Goal: Task Accomplishment & Management: Manage account settings

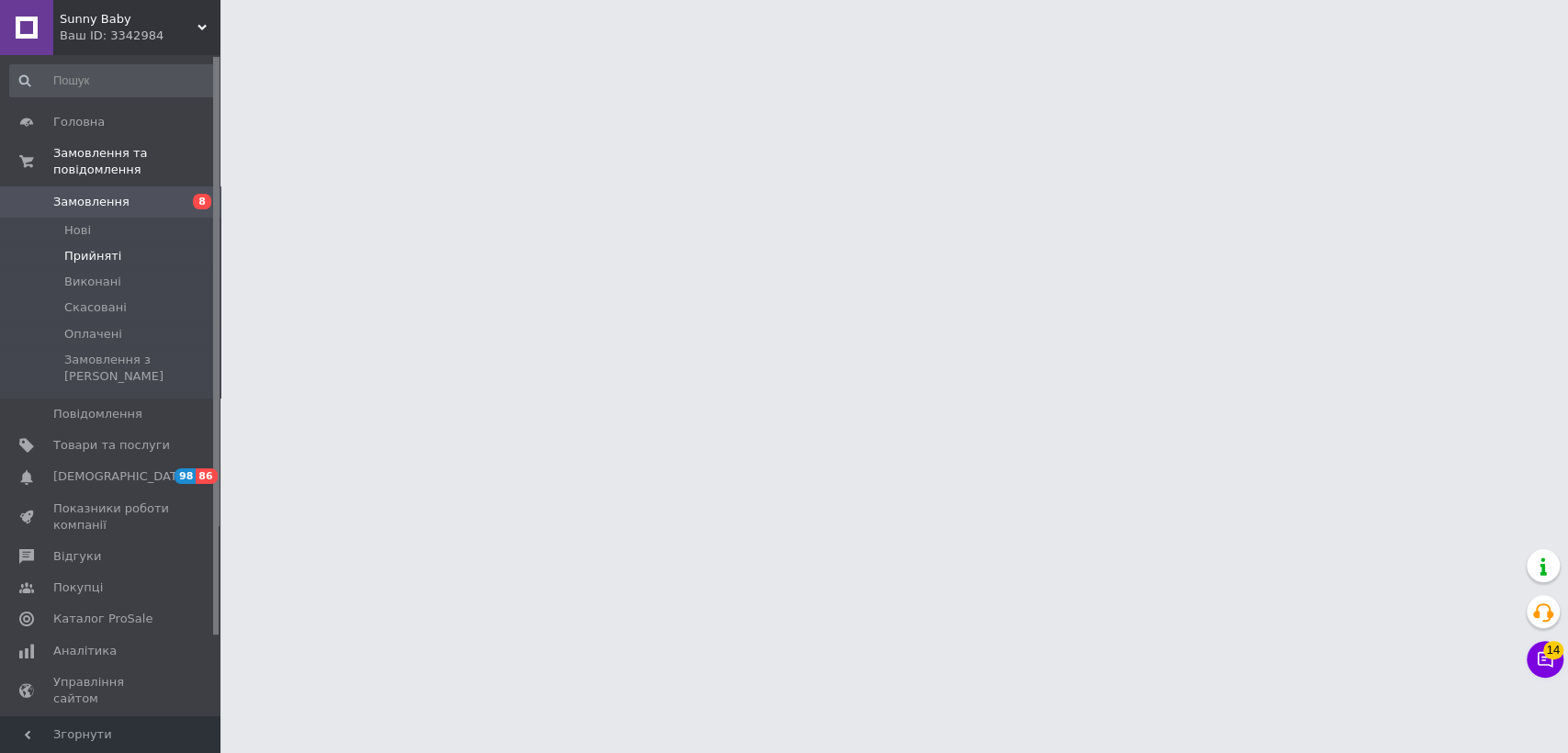
click at [76, 247] on span "Прийняті" at bounding box center [92, 255] width 57 height 16
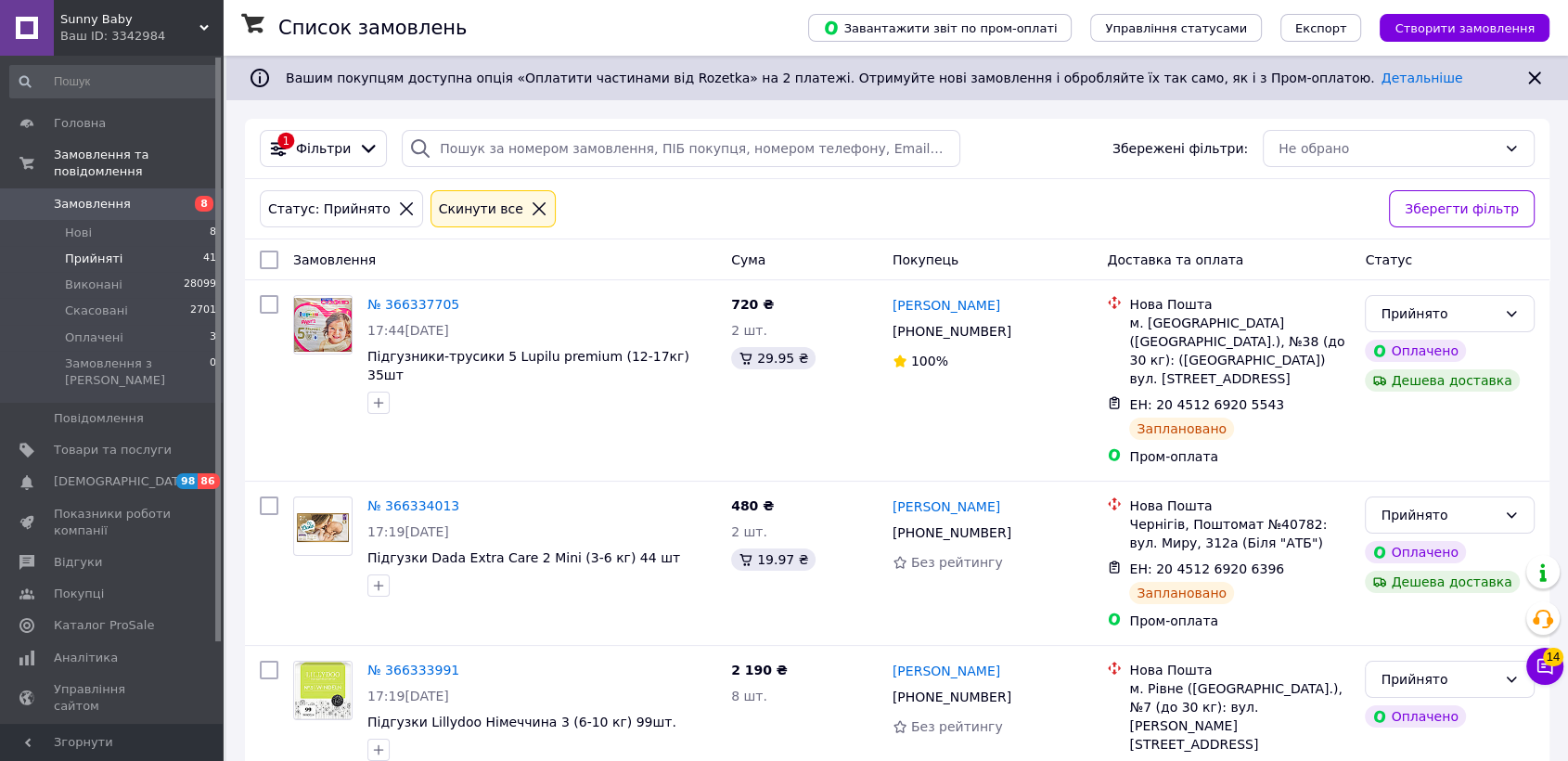
click at [76, 250] on span "Прийняті" at bounding box center [93, 258] width 58 height 17
click at [266, 269] on div at bounding box center [269, 260] width 33 height 33
click at [266, 267] on input "checkbox" at bounding box center [269, 259] width 19 height 19
click at [266, 264] on input "checkbox" at bounding box center [269, 259] width 19 height 19
click at [267, 261] on input "checkbox" at bounding box center [269, 259] width 19 height 19
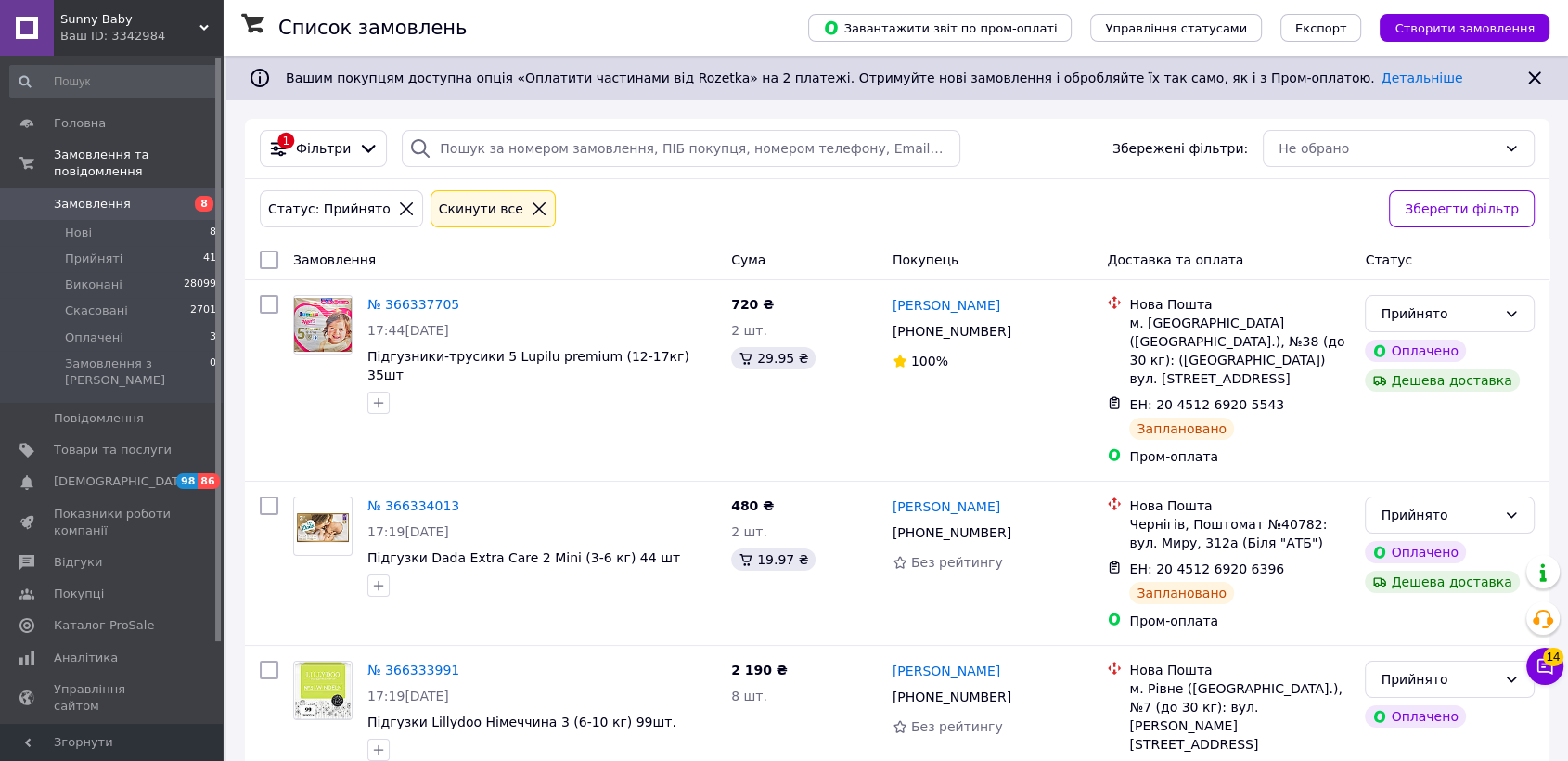
checkbox input "false"
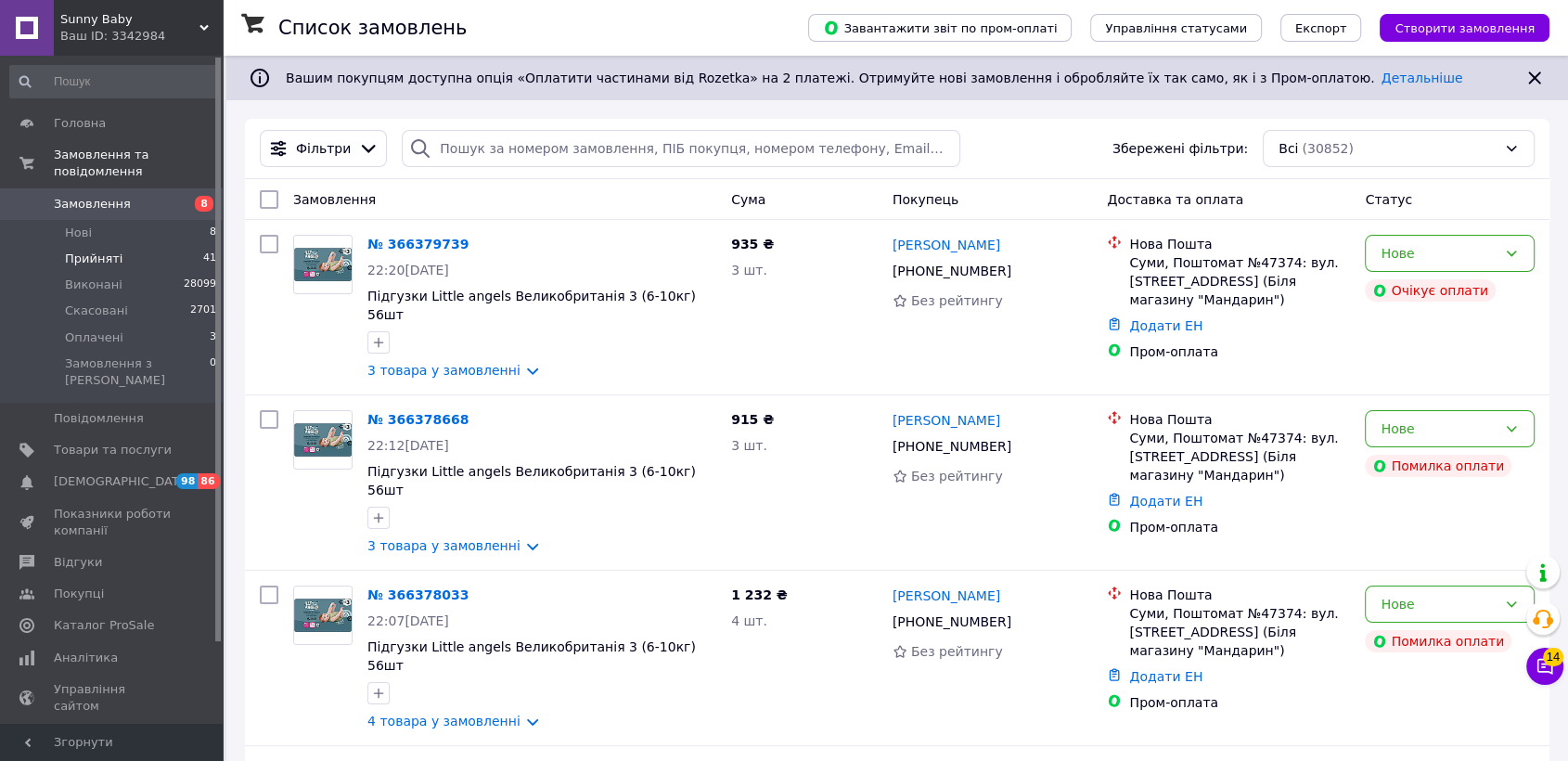
click at [105, 250] on span "Прийняті" at bounding box center [93, 258] width 58 height 17
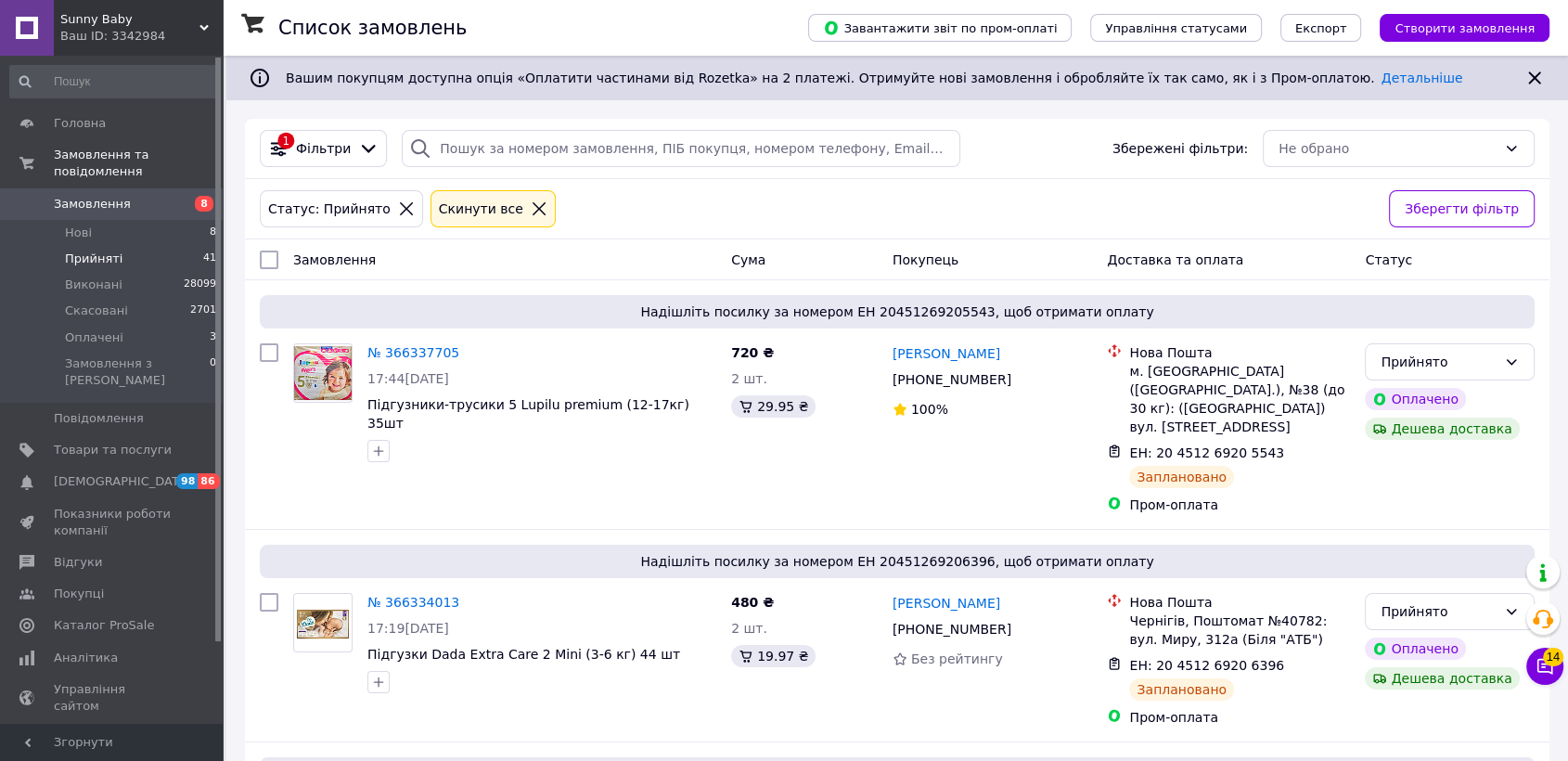
click at [267, 255] on input "checkbox" at bounding box center [269, 259] width 19 height 19
checkbox input "true"
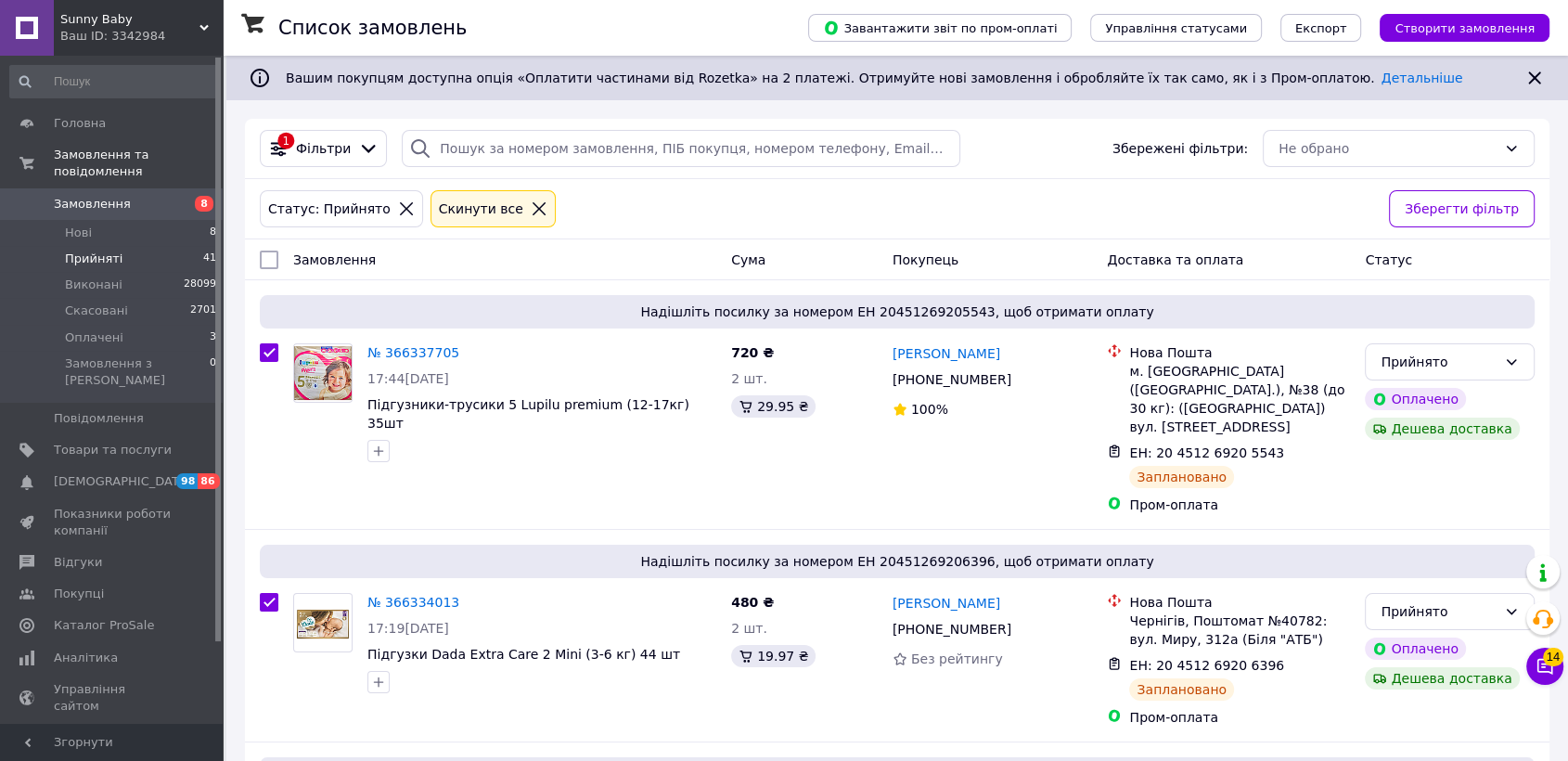
checkbox input "true"
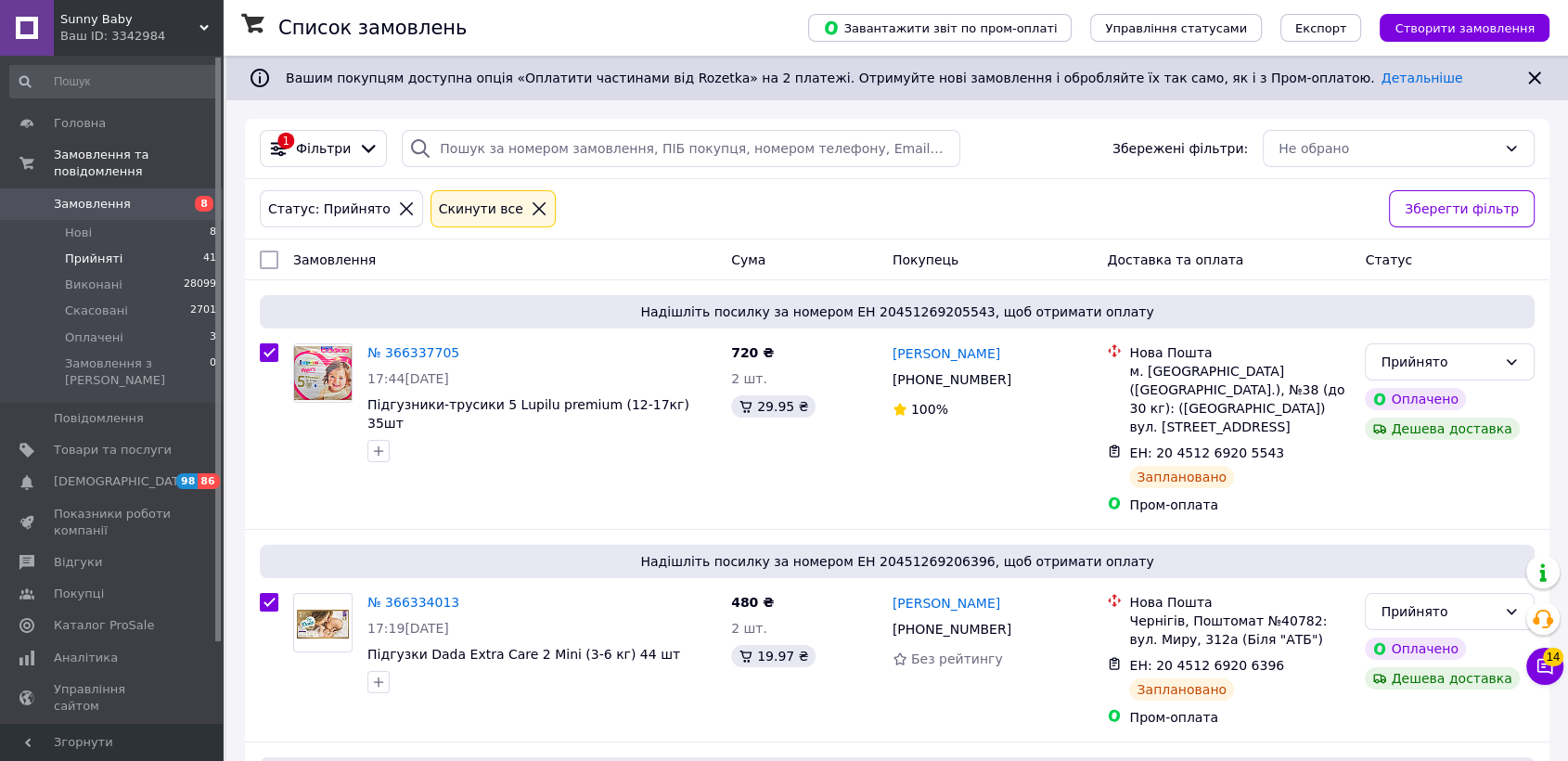
checkbox input "true"
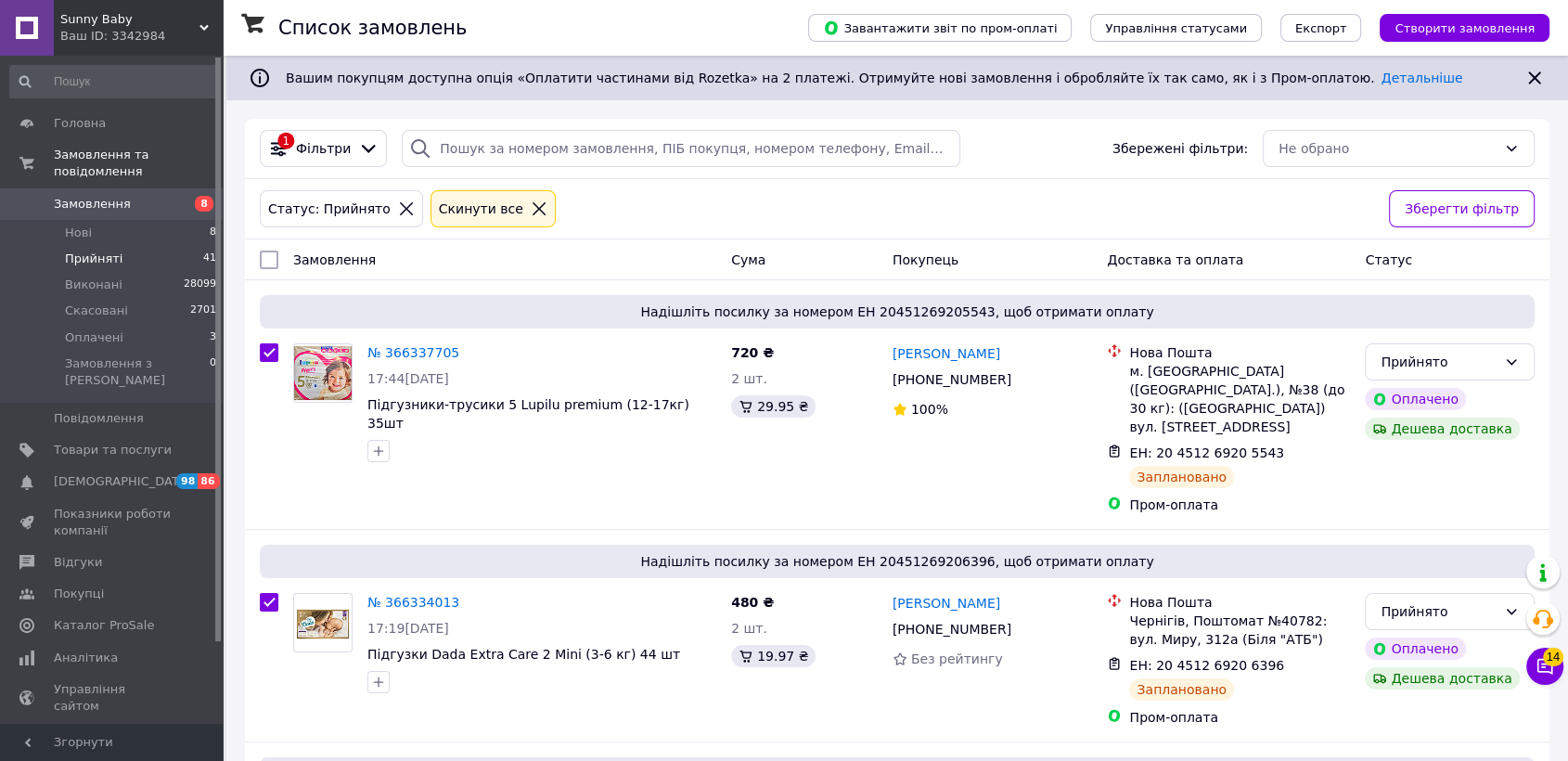
checkbox input "true"
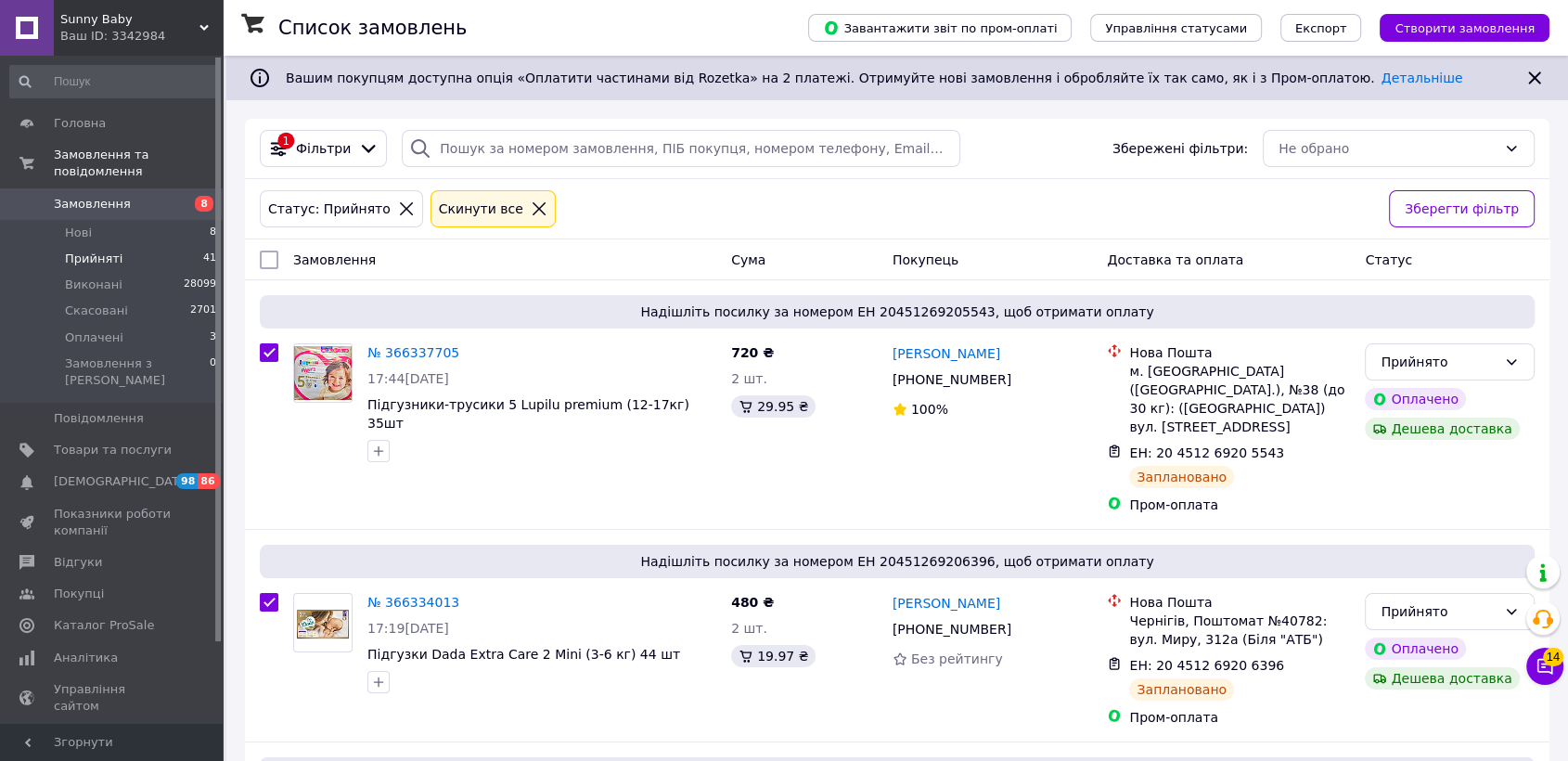
checkbox input "true"
click at [267, 353] on input "checkbox" at bounding box center [269, 352] width 19 height 19
checkbox input "false"
checkbox input "true"
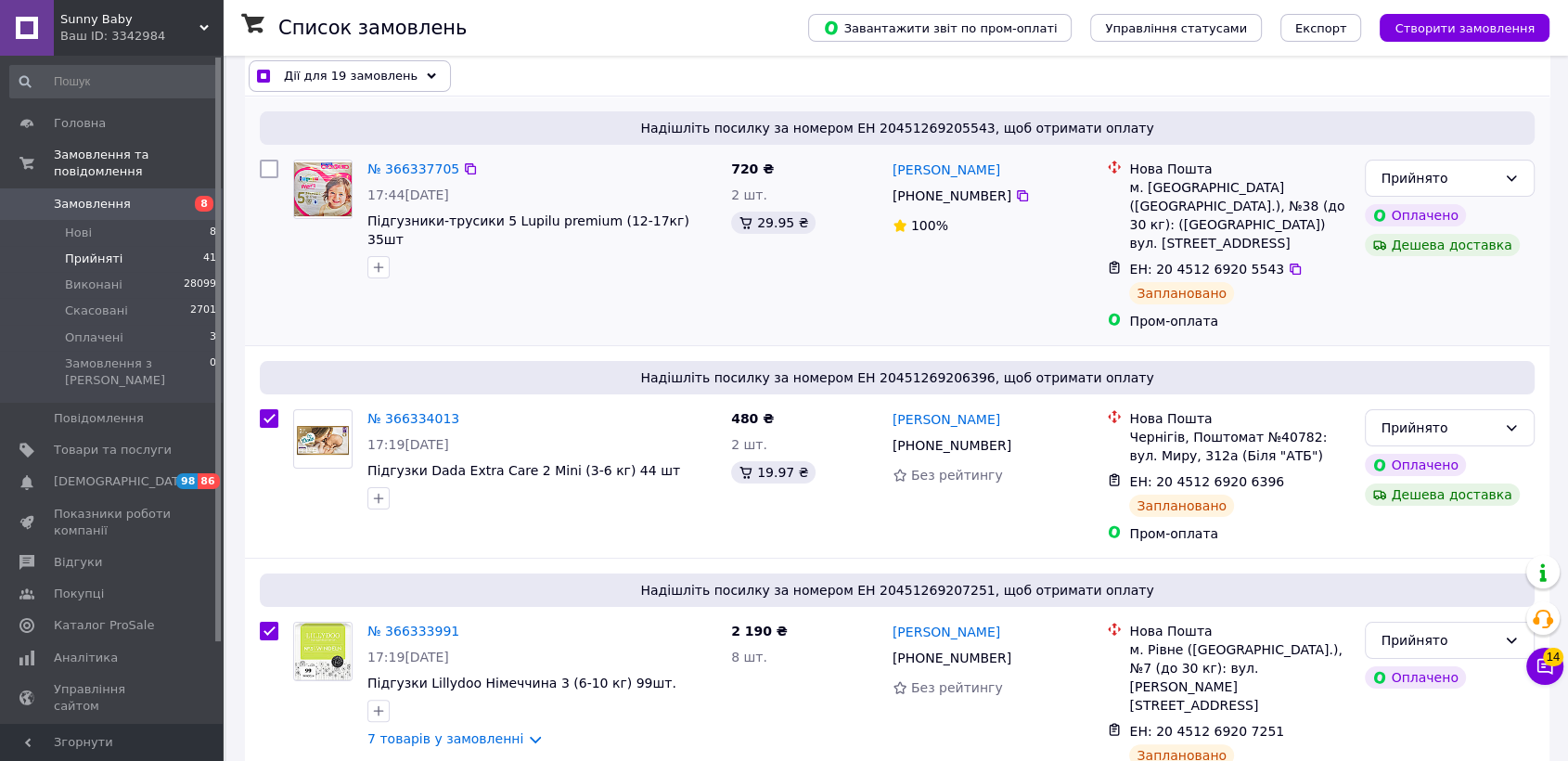
scroll to position [206, 0]
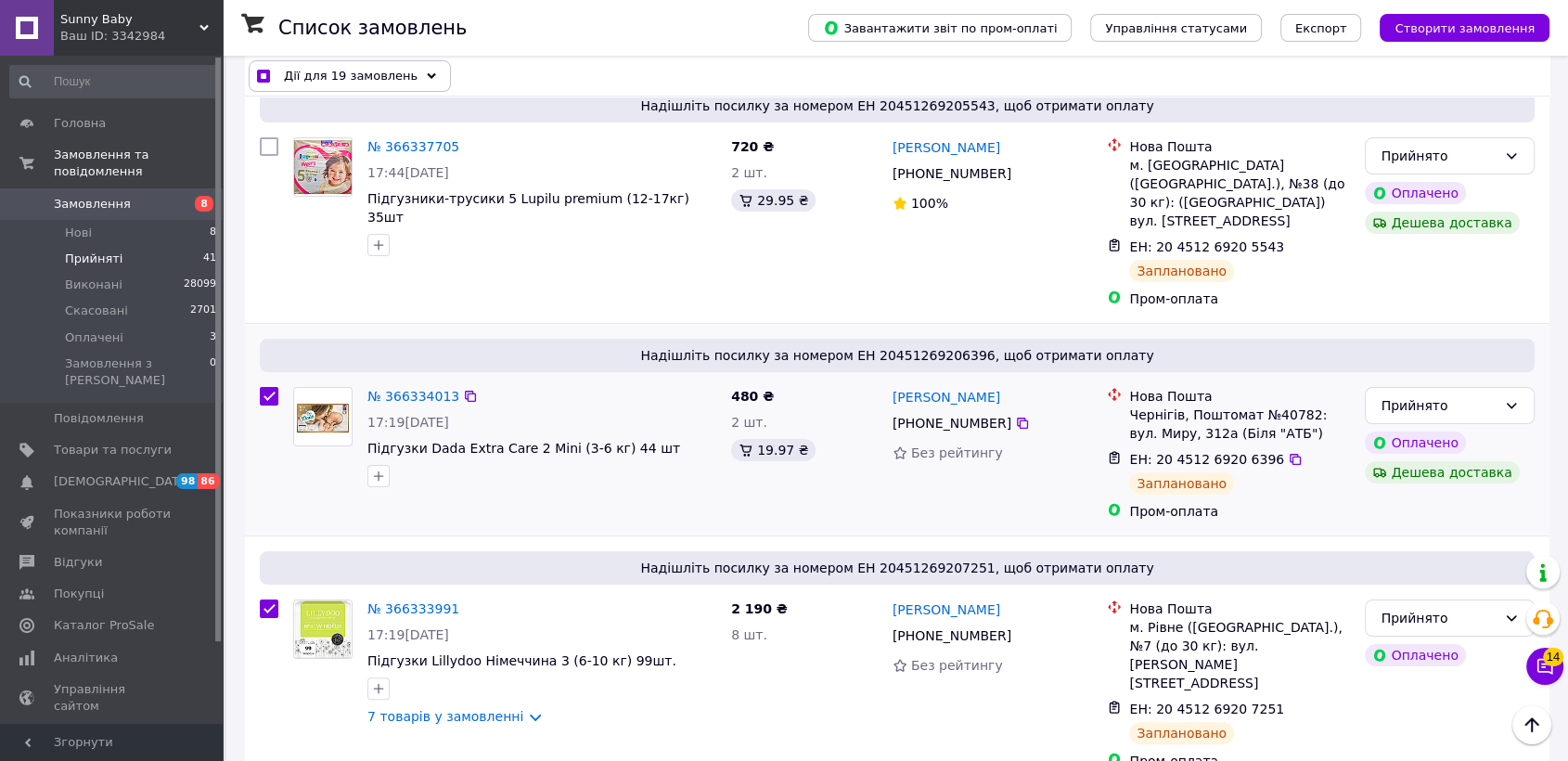
click at [266, 386] on input "checkbox" at bounding box center [269, 395] width 19 height 19
checkbox input "false"
checkbox input "true"
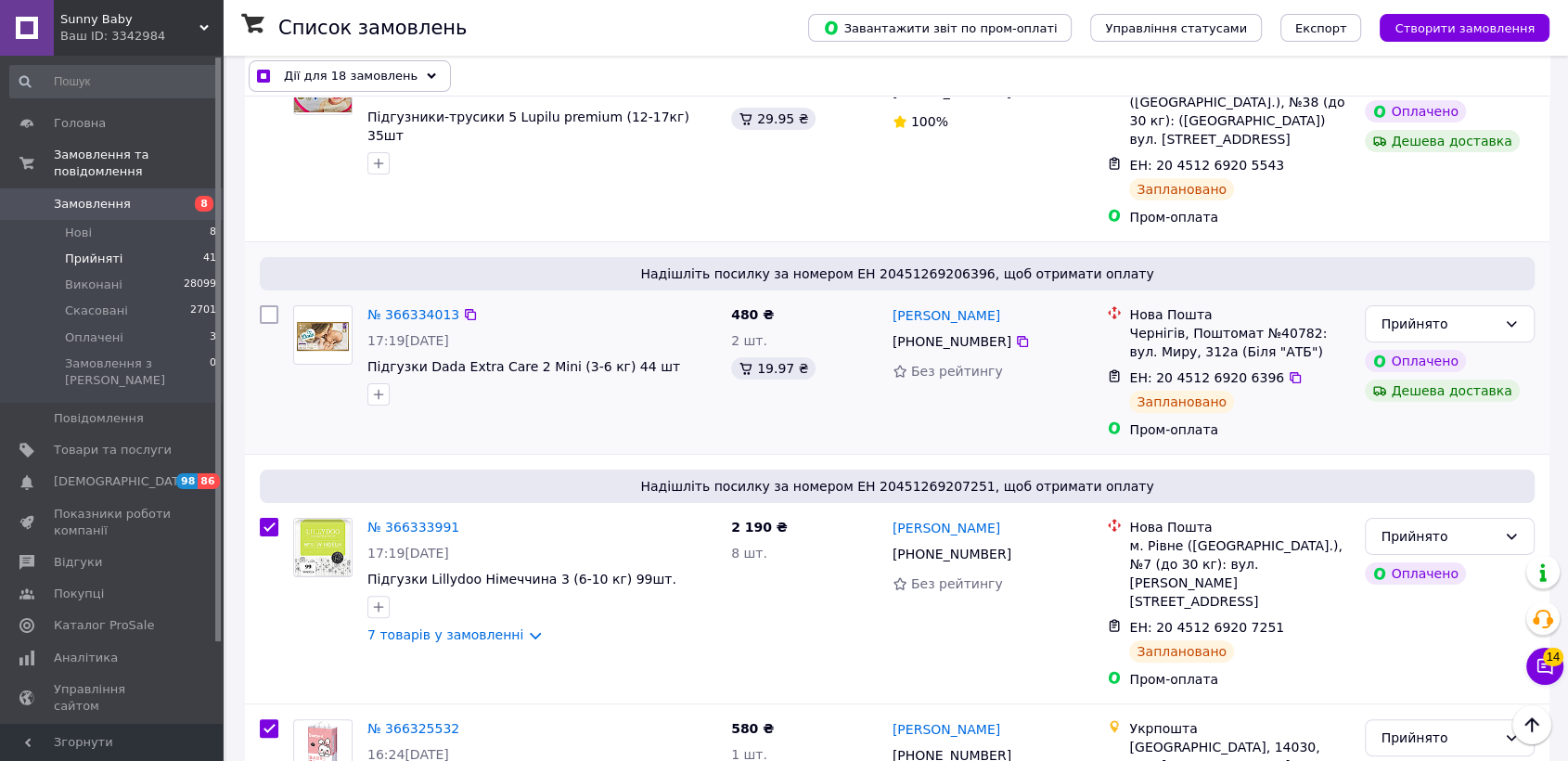
scroll to position [412, 0]
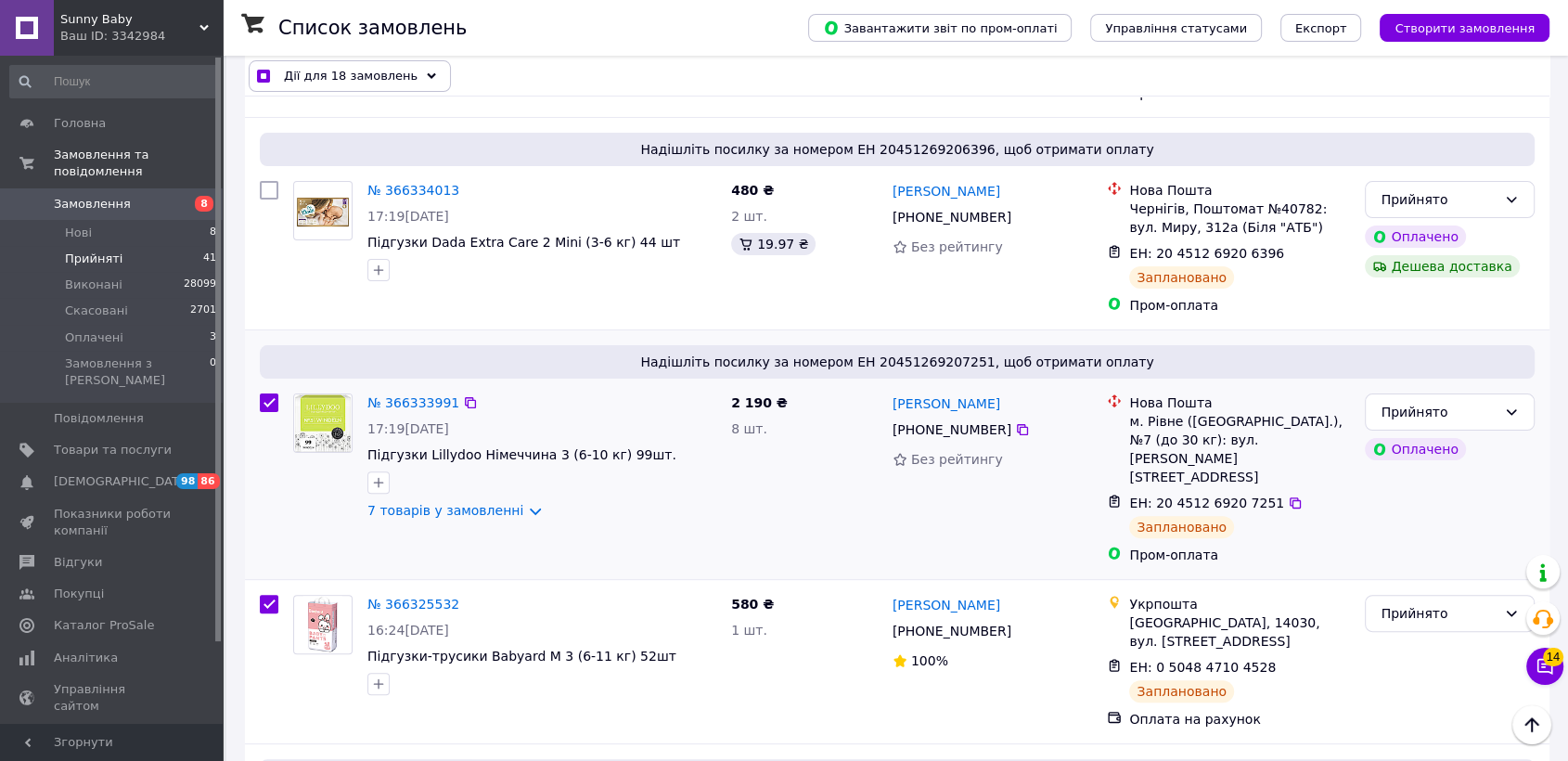
click at [273, 393] on input "checkbox" at bounding box center [269, 402] width 19 height 19
checkbox input "false"
checkbox input "true"
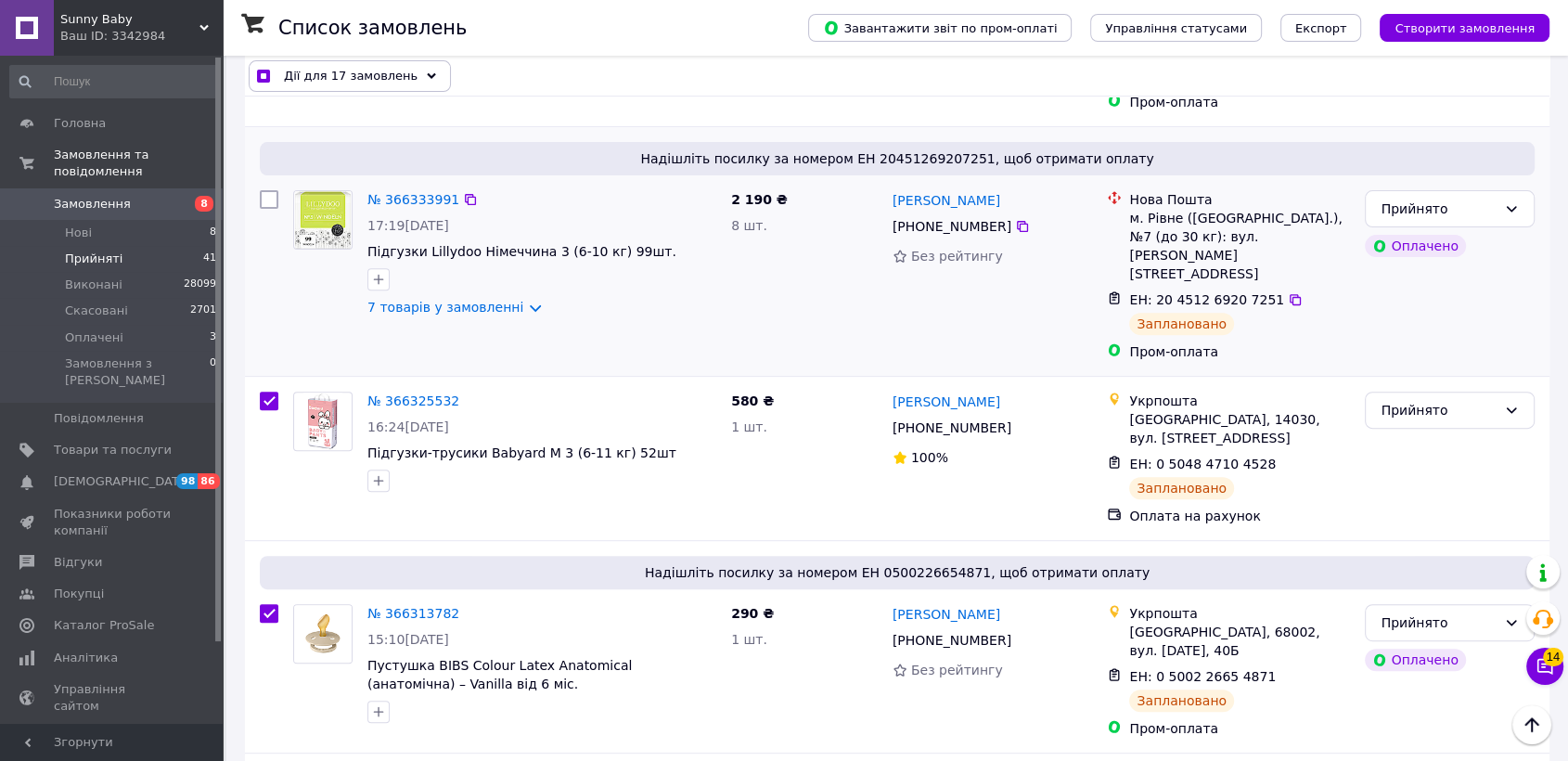
scroll to position [618, 0]
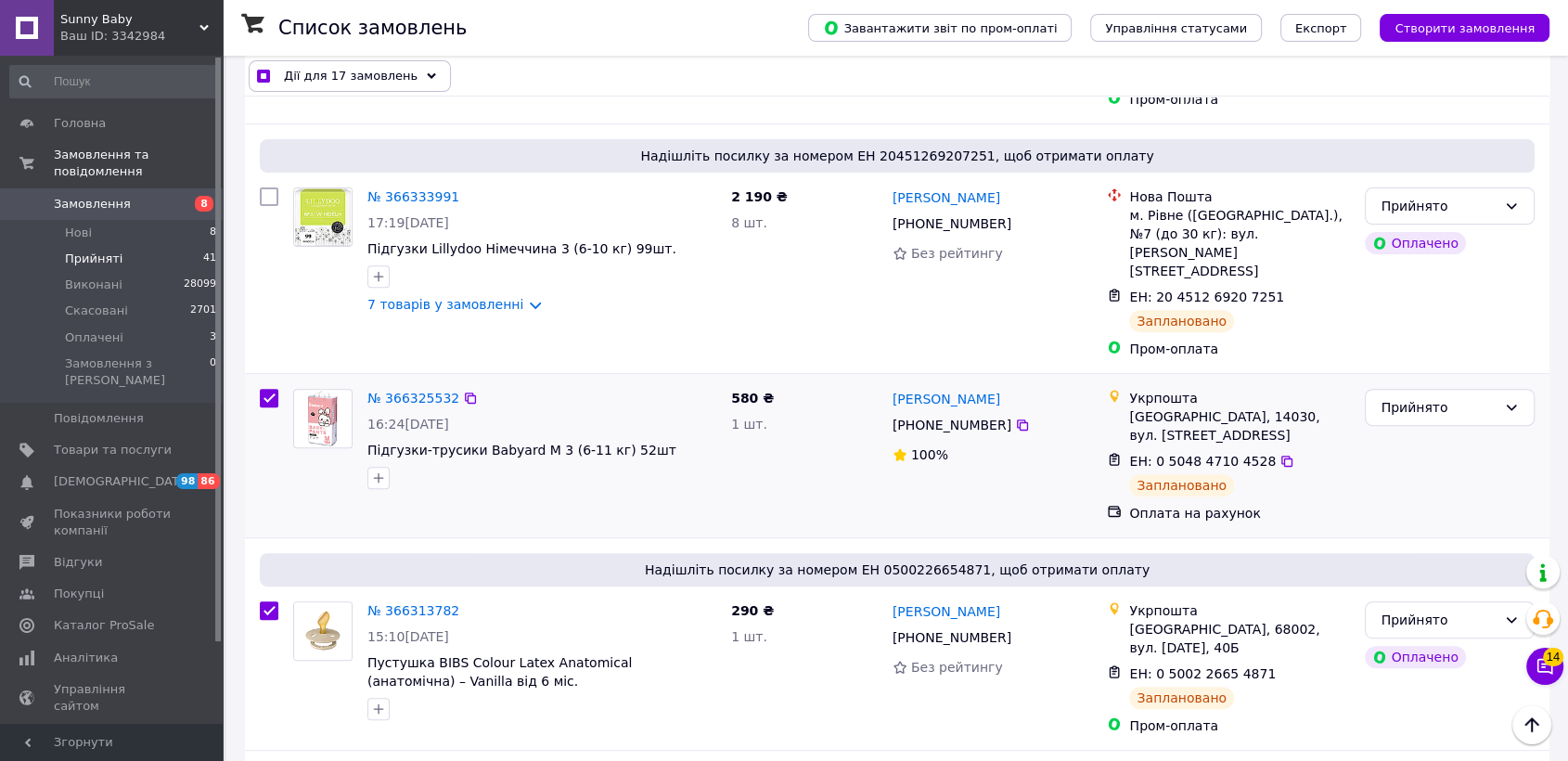
click at [271, 388] on input "checkbox" at bounding box center [269, 397] width 19 height 19
checkbox input "false"
checkbox input "true"
click at [273, 601] on input "checkbox" at bounding box center [269, 610] width 19 height 19
checkbox input "false"
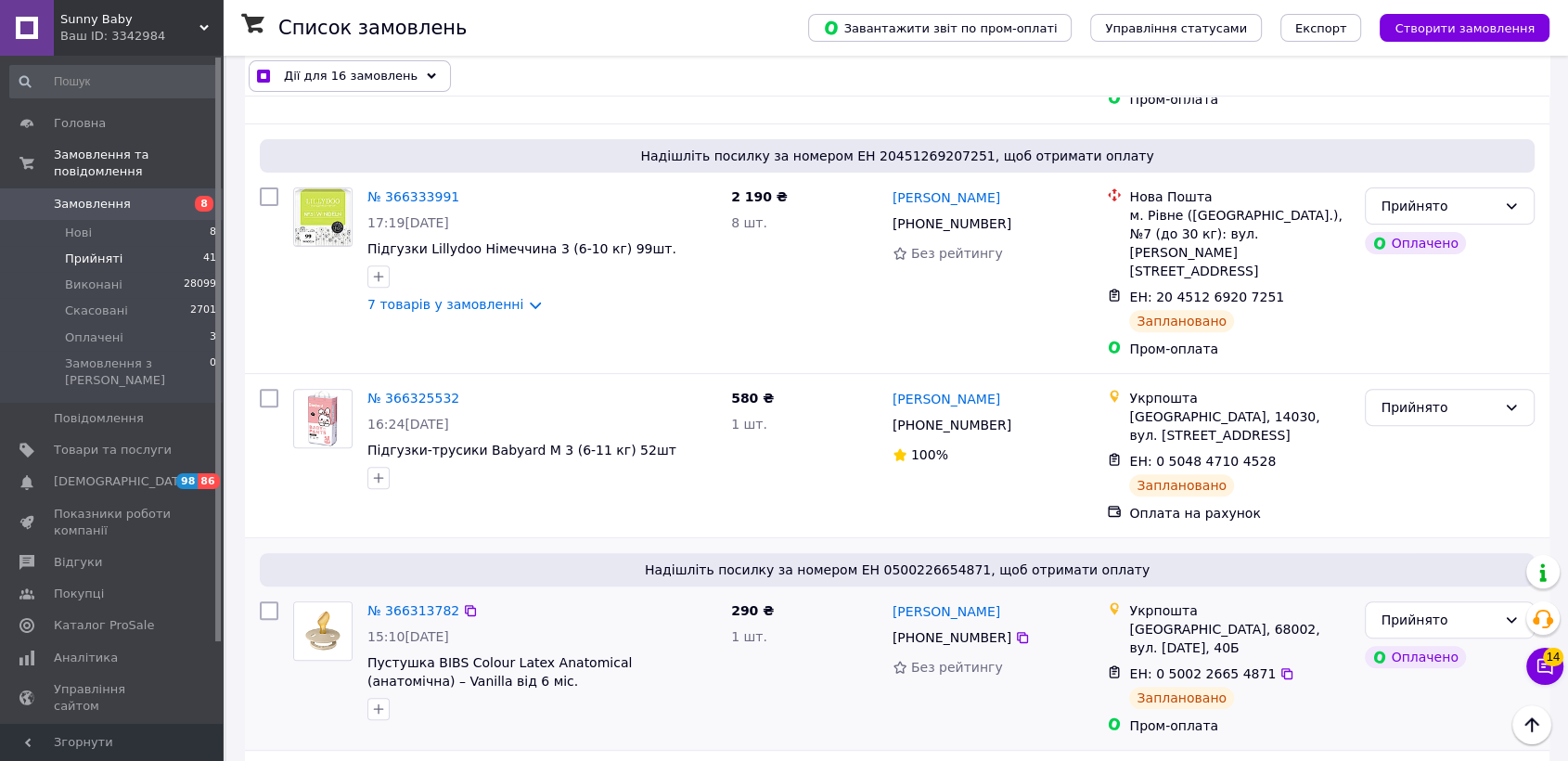
checkbox input "true"
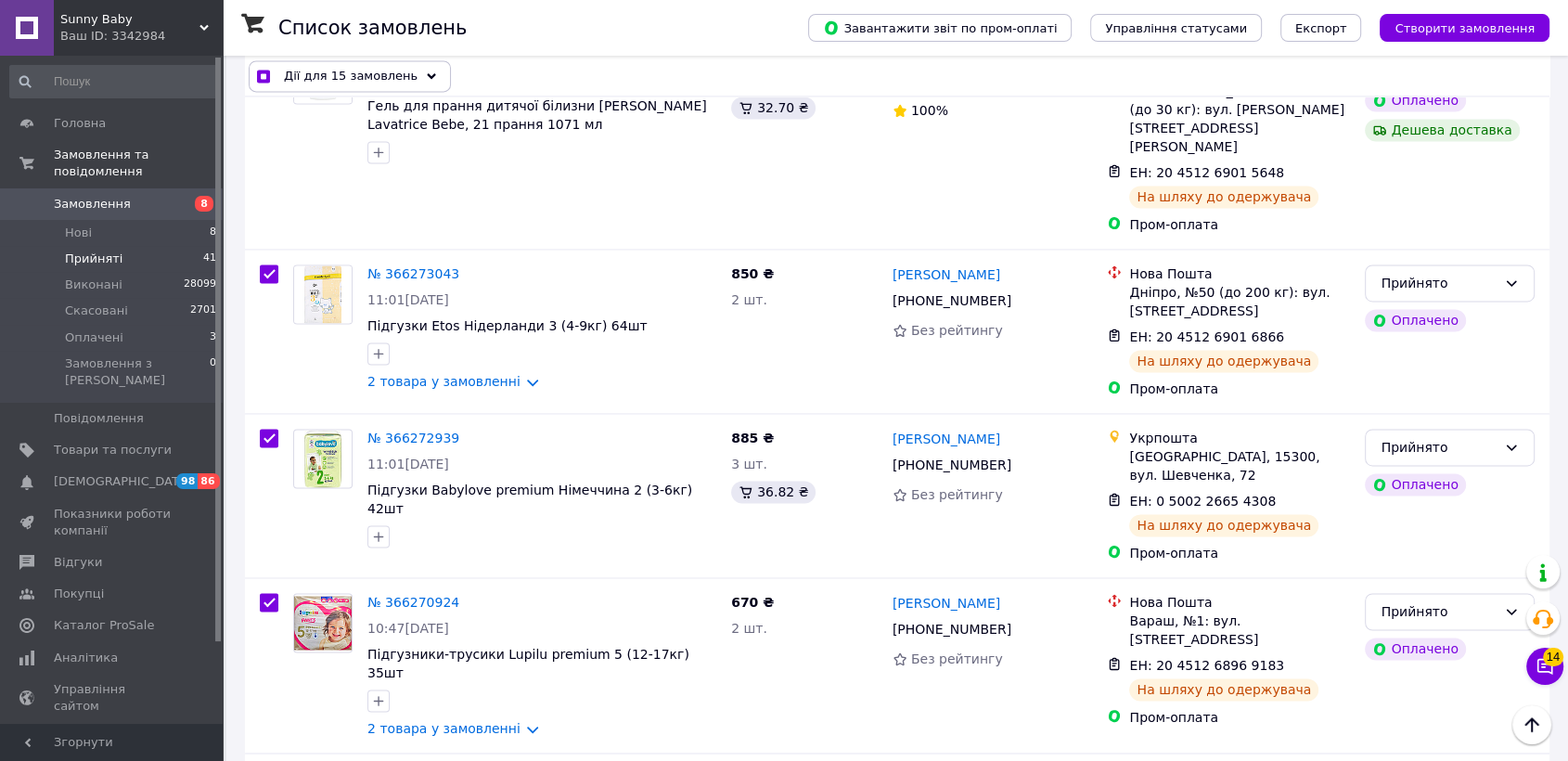
scroll to position [2886, 0]
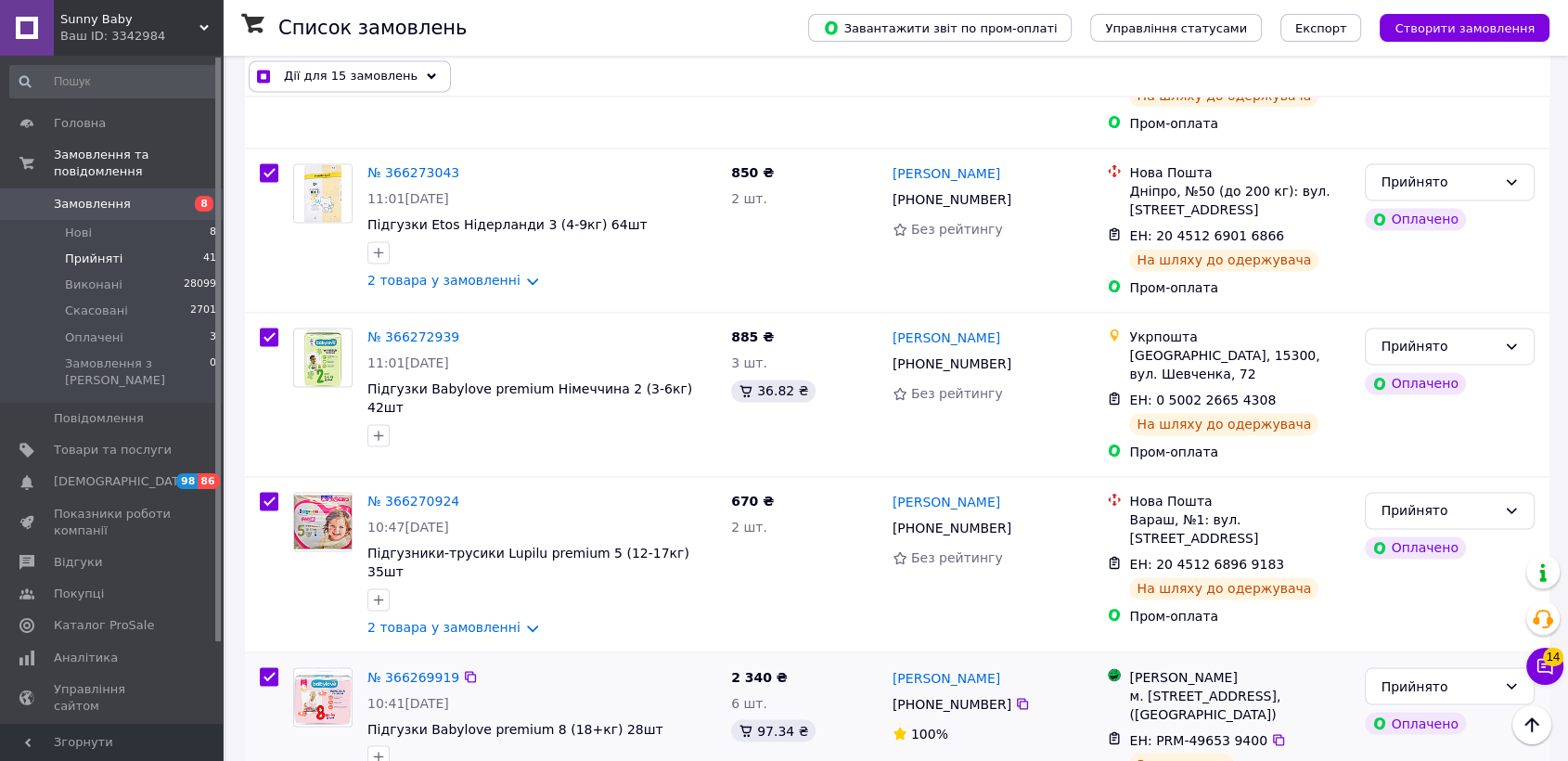
click at [275, 667] on input "checkbox" at bounding box center [269, 676] width 19 height 19
checkbox input "false"
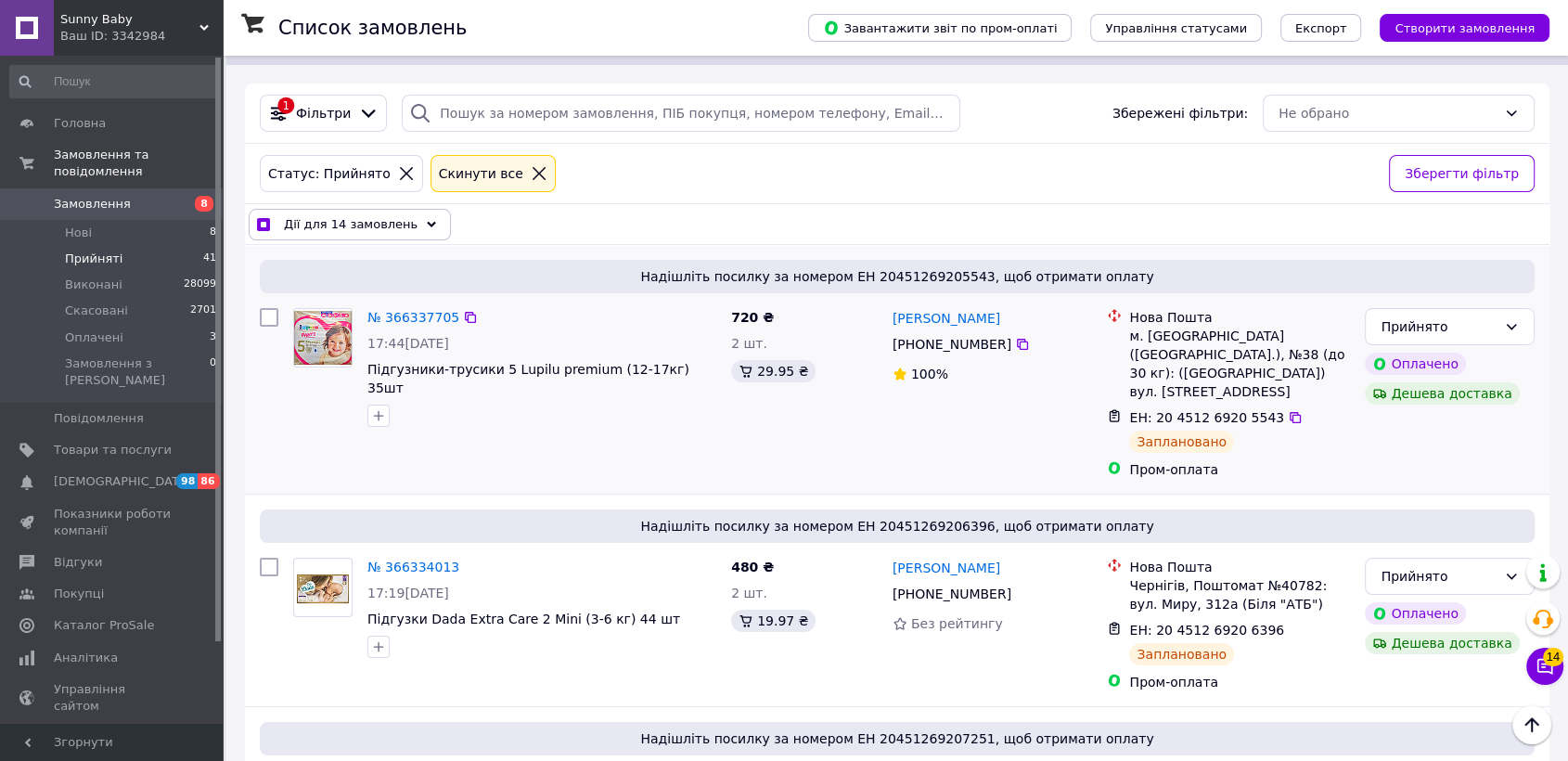
scroll to position [0, 0]
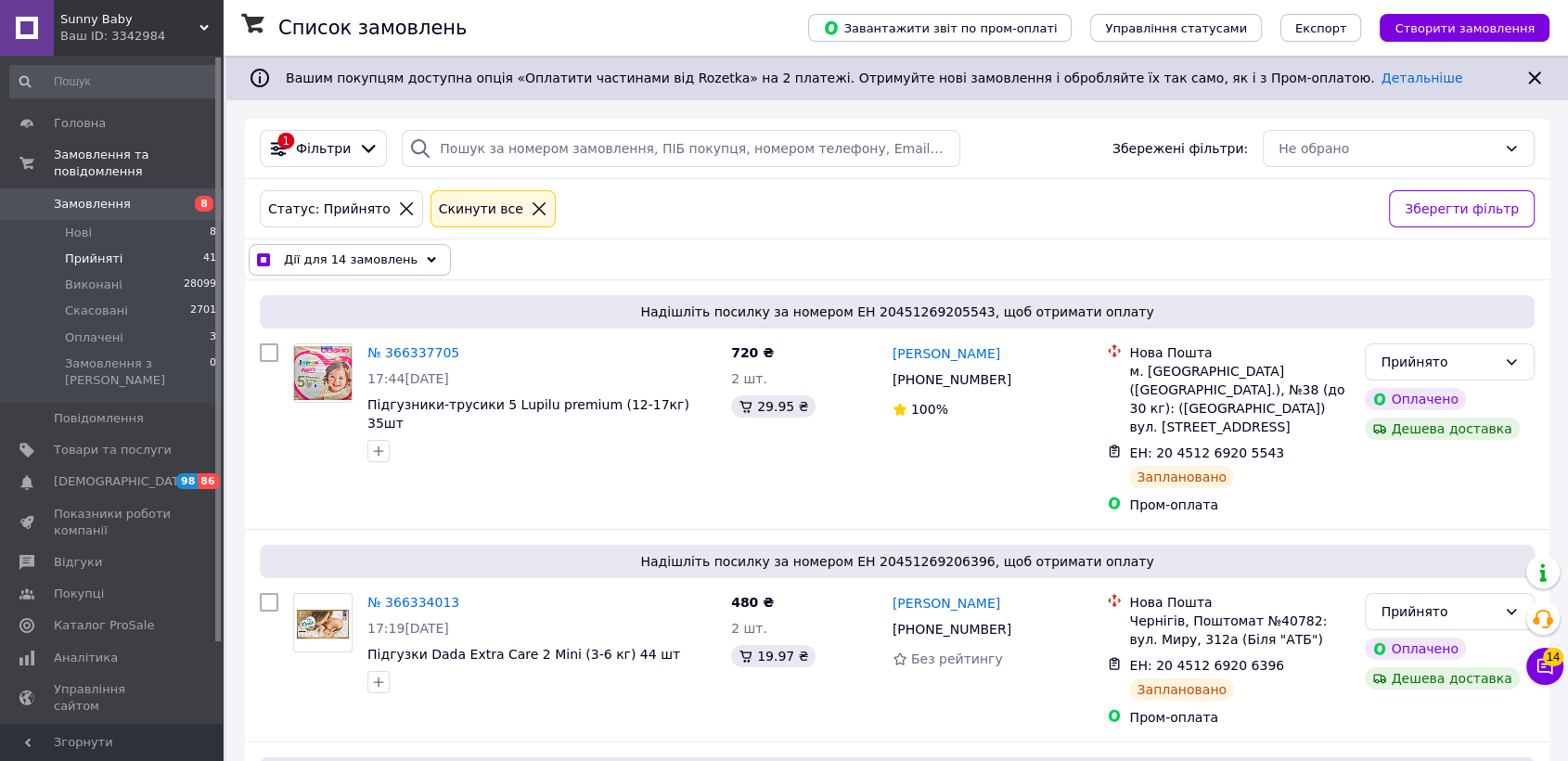
click at [371, 253] on span "Дії для 14 замовлень" at bounding box center [350, 259] width 133 height 19
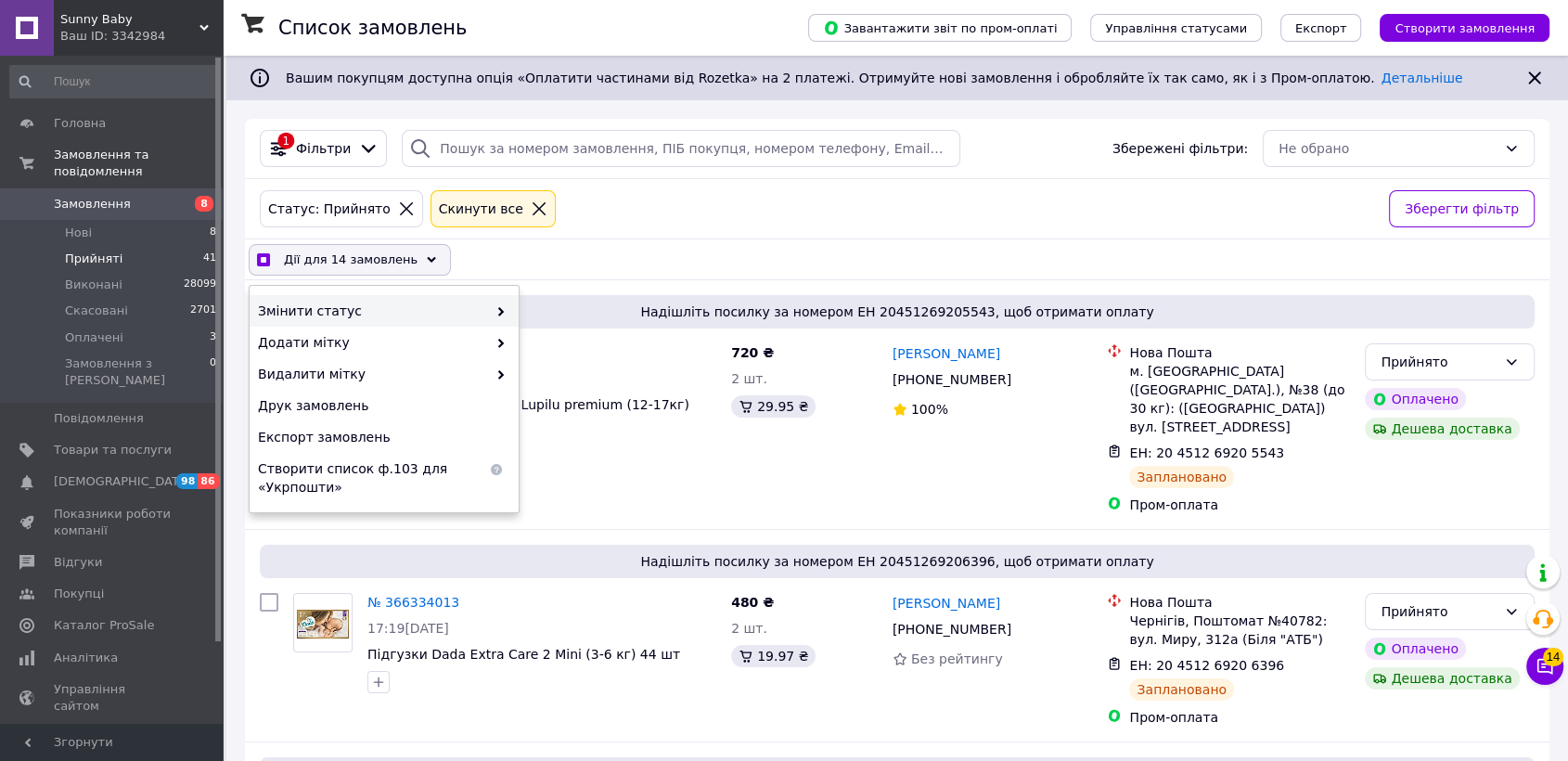
click at [364, 310] on span "Змінити статус" at bounding box center [373, 310] width 229 height 19
checkbox input "true"
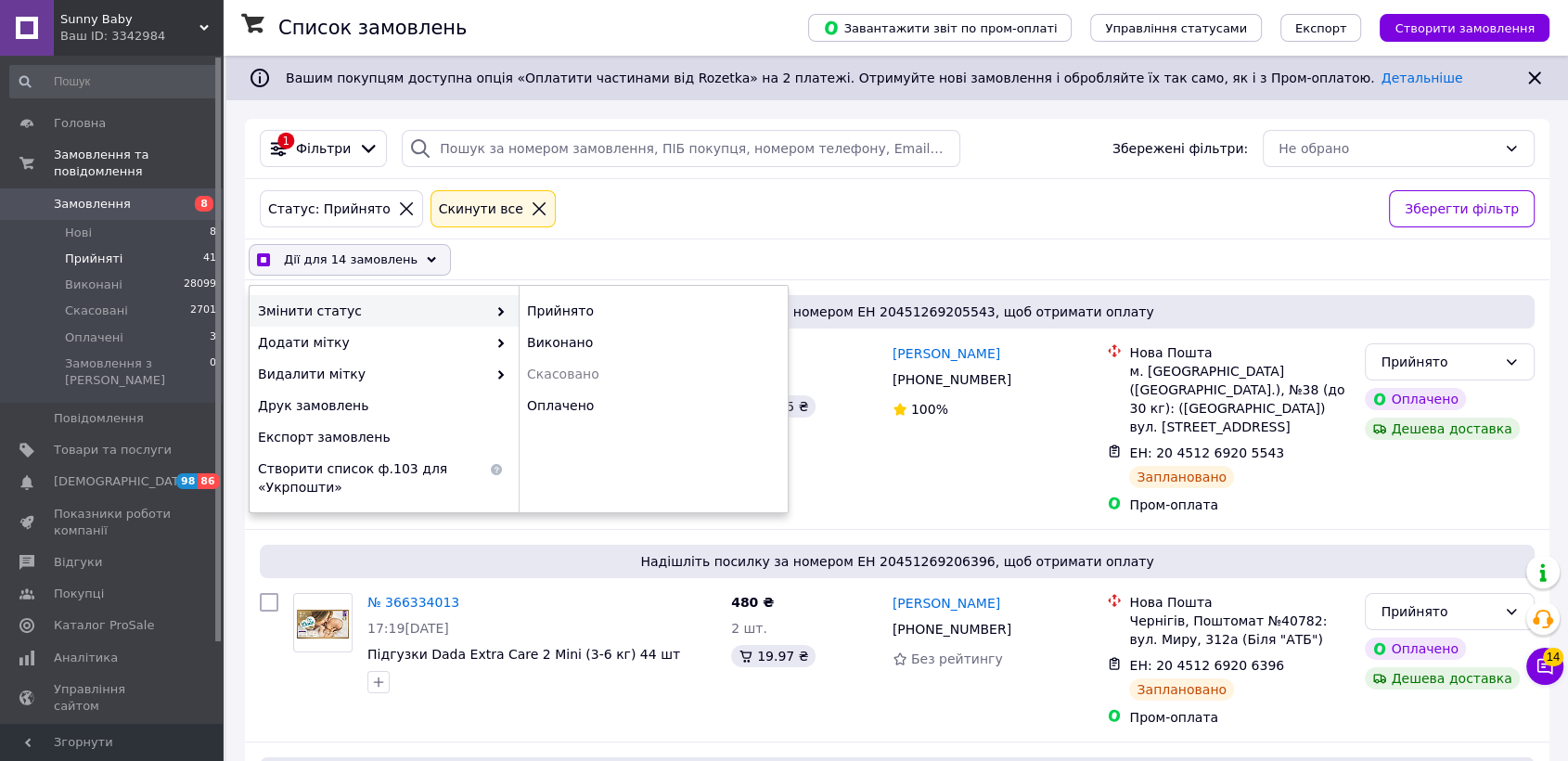
click at [502, 312] on use at bounding box center [501, 311] width 6 height 9
click at [560, 341] on div "Виконано" at bounding box center [653, 342] width 269 height 31
checkbox input "false"
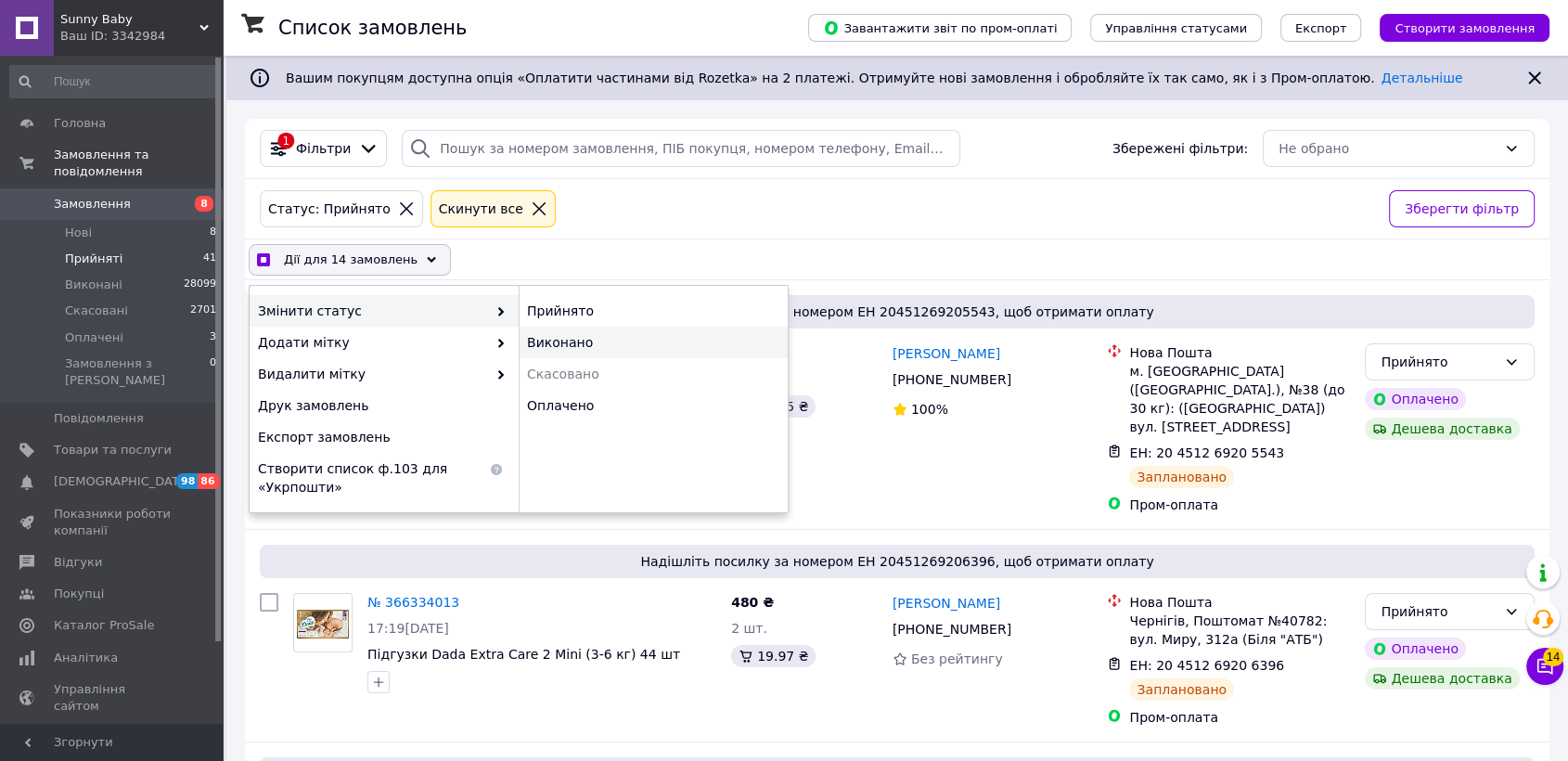
checkbox input "false"
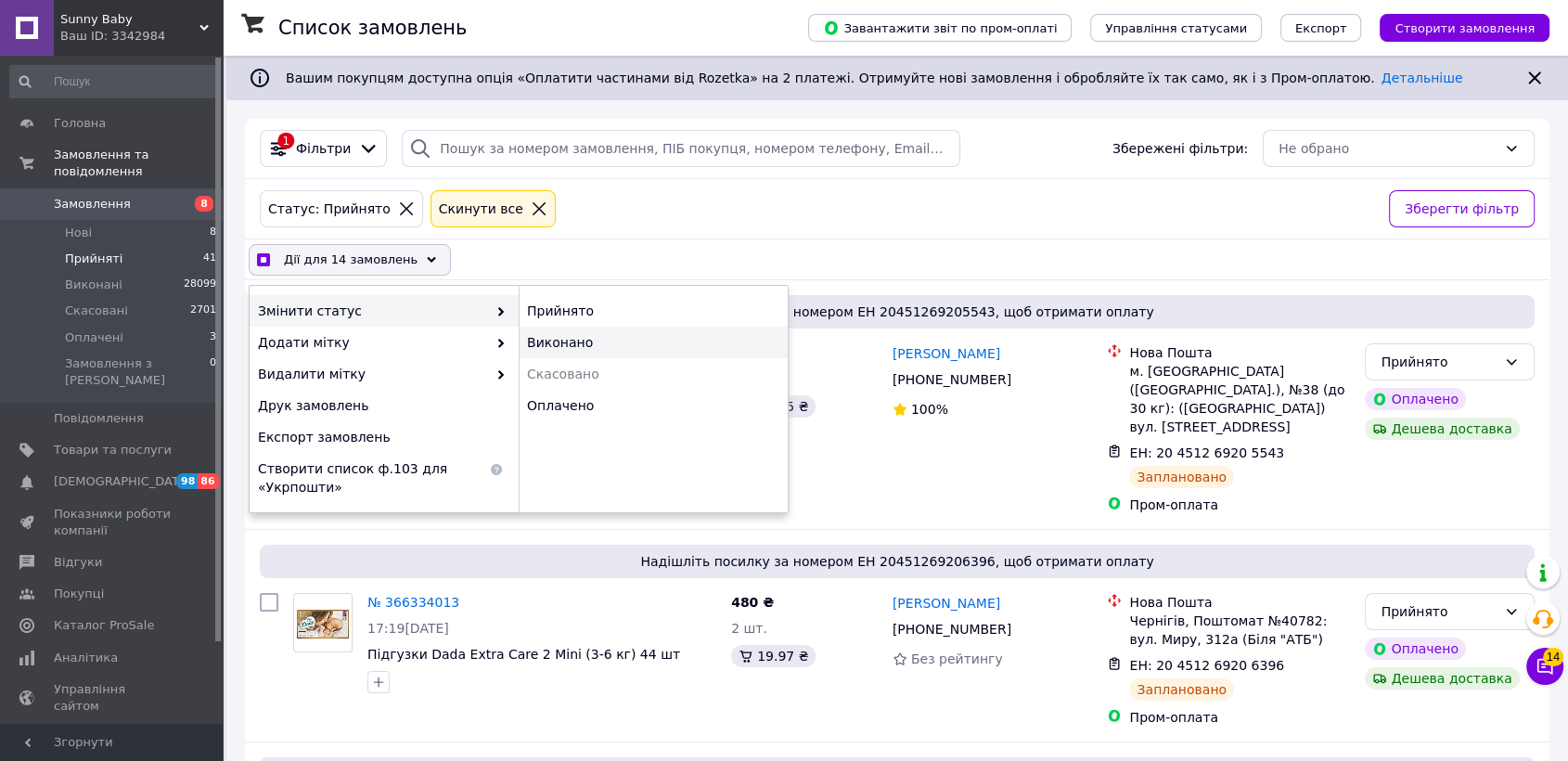
checkbox input "false"
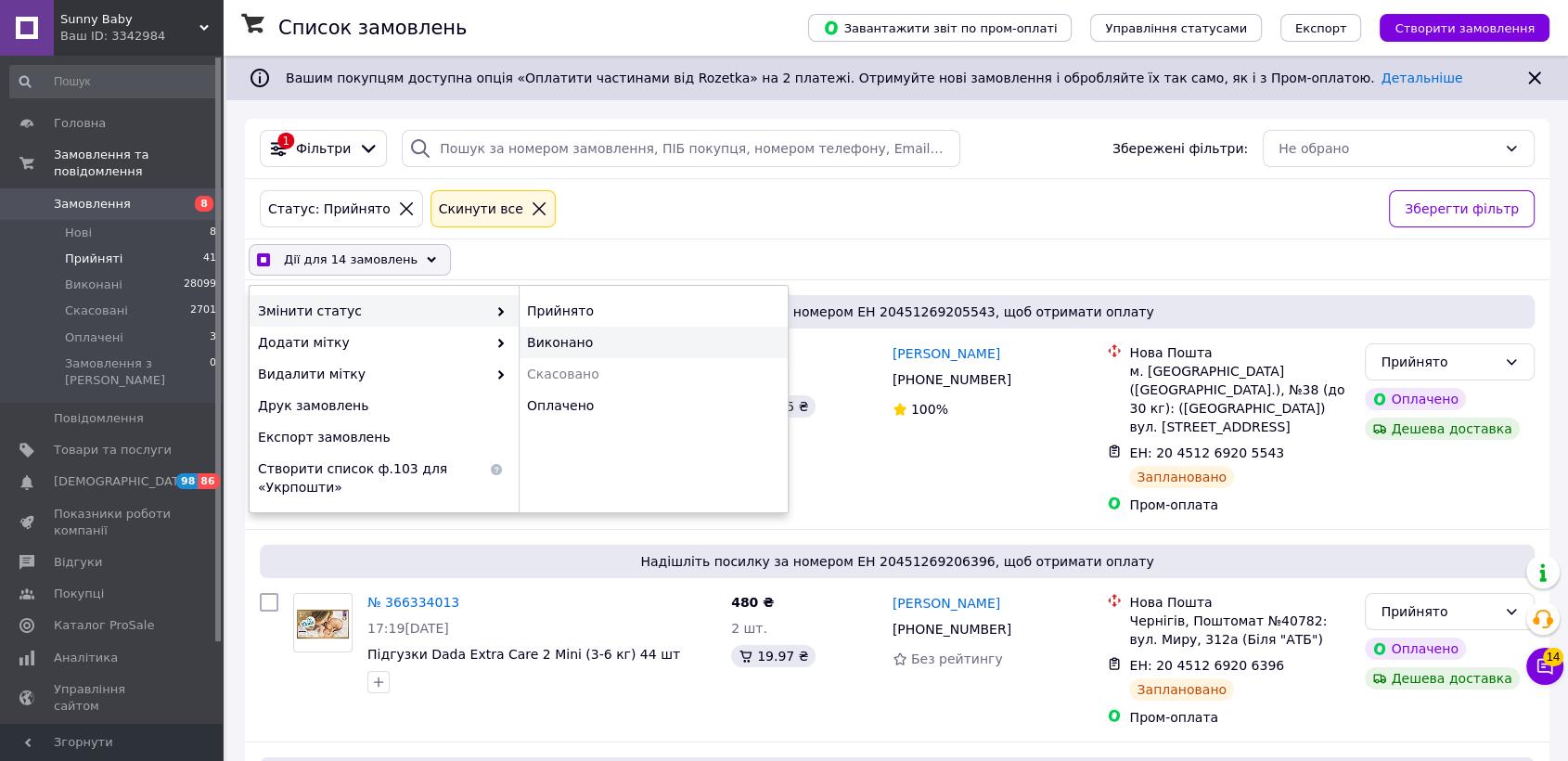
checkbox input "false"
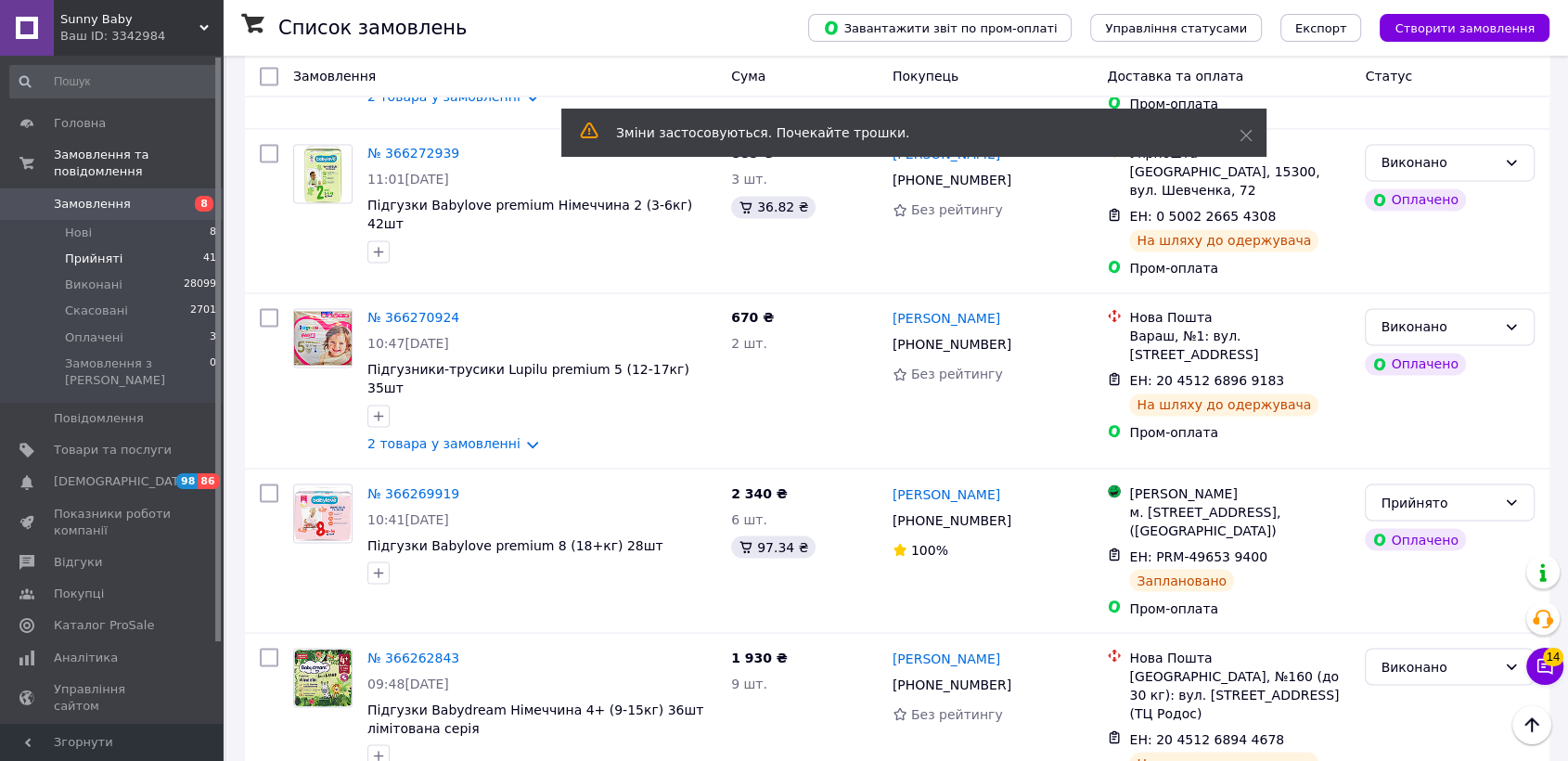
scroll to position [3124, 0]
